Goal: Register for event/course

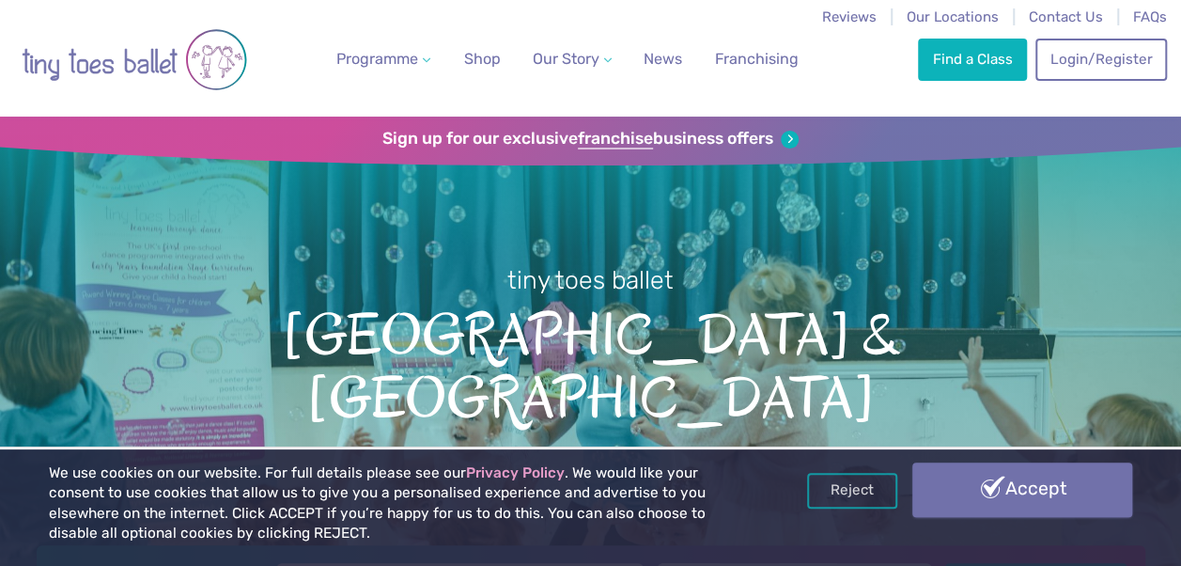
click at [1036, 484] on link "Accept" at bounding box center [1023, 489] width 220 height 55
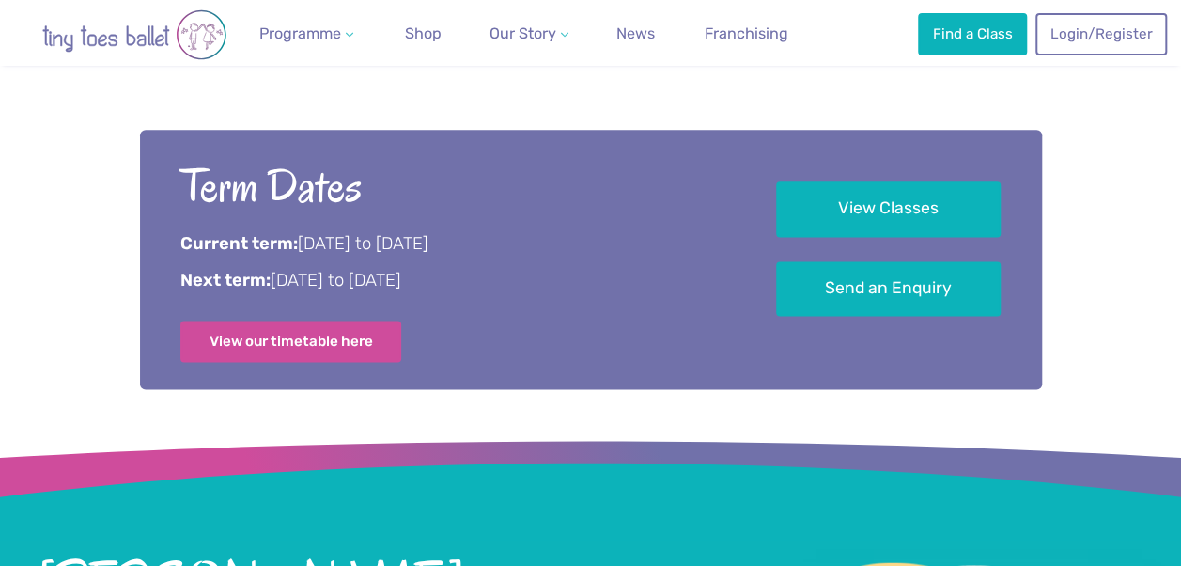
scroll to position [1111, 0]
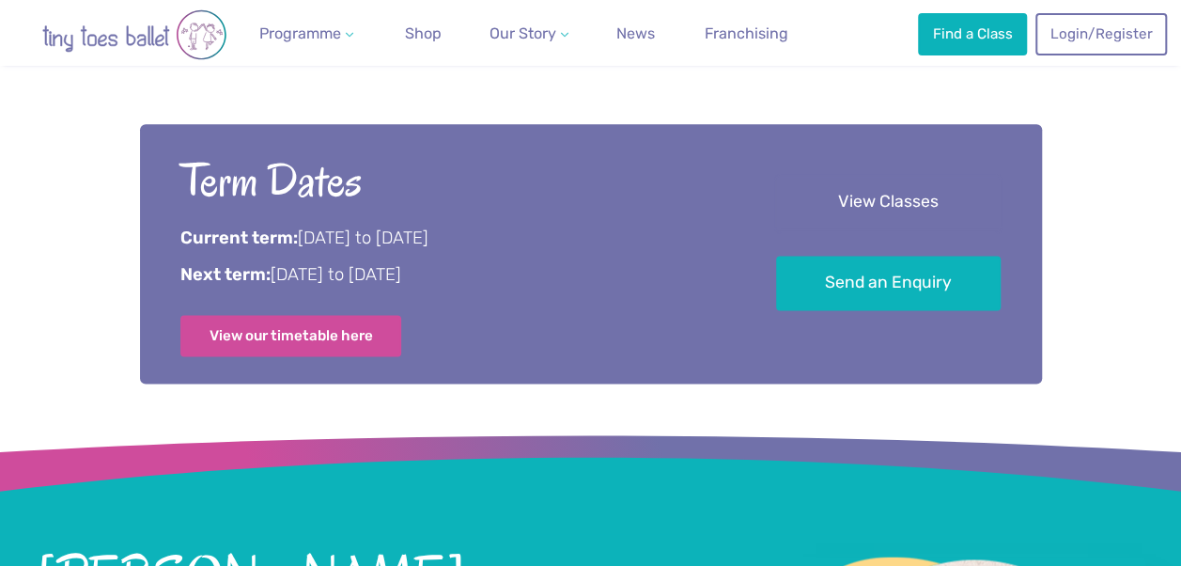
click at [899, 213] on link "View Classes" at bounding box center [888, 202] width 225 height 55
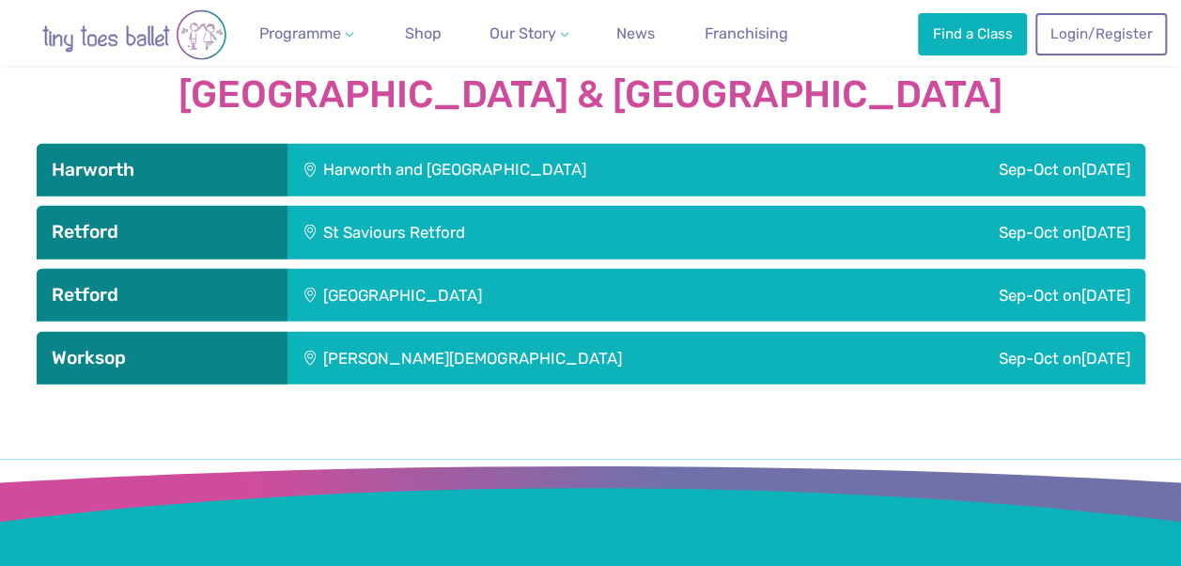
click at [1033, 332] on div "Sep-Oct on Tuesday" at bounding box center [1010, 358] width 272 height 53
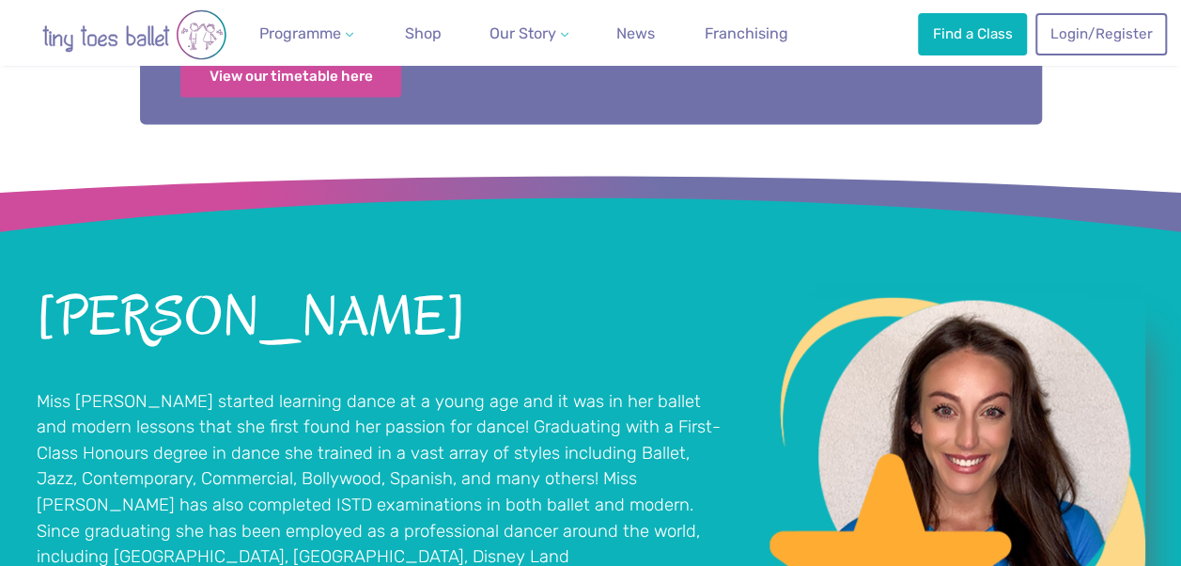
scroll to position [1321, 0]
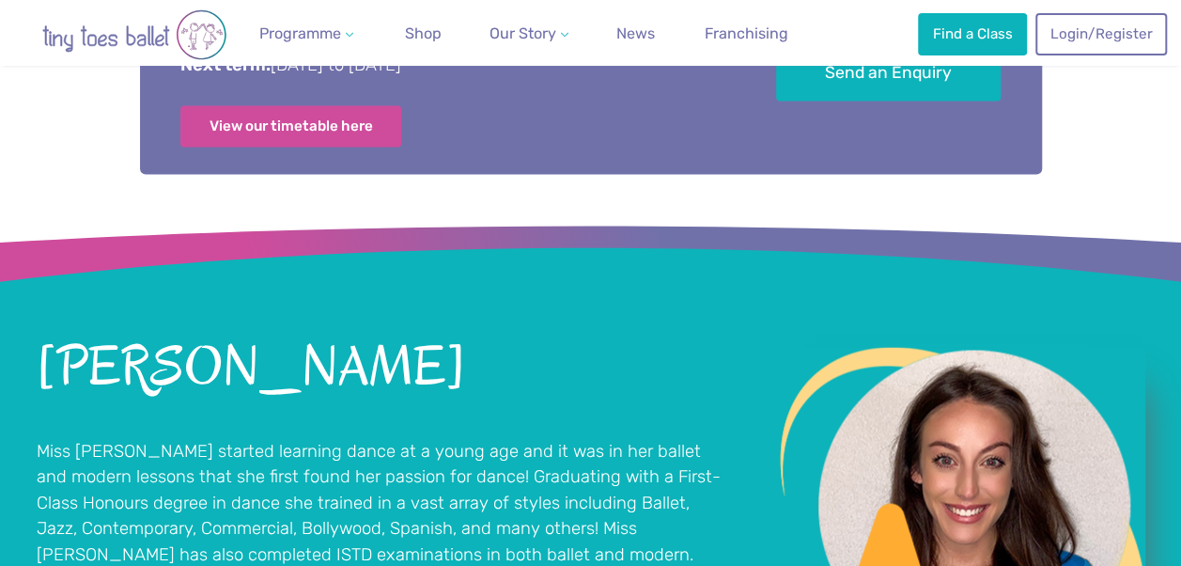
scroll to position [1111, 0]
